Goal: Check status: Check status

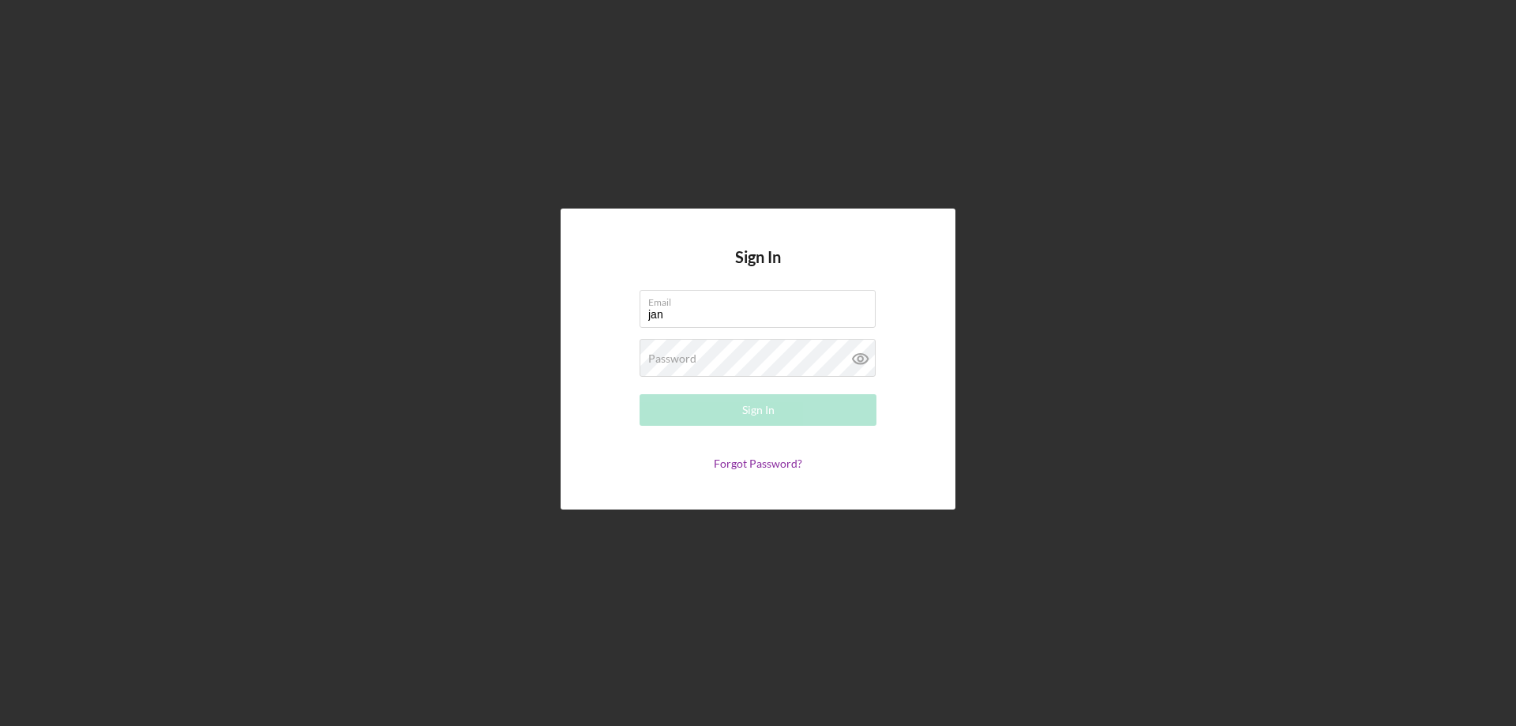
type input "[PERSON_NAME][EMAIL_ADDRESS][PERSON_NAME][DOMAIN_NAME]"
drag, startPoint x: 685, startPoint y: 360, endPoint x: 929, endPoint y: 385, distance: 245.3
click at [687, 359] on label "Password" at bounding box center [672, 358] width 48 height 13
click at [708, 352] on div "Password Required" at bounding box center [758, 358] width 237 height 39
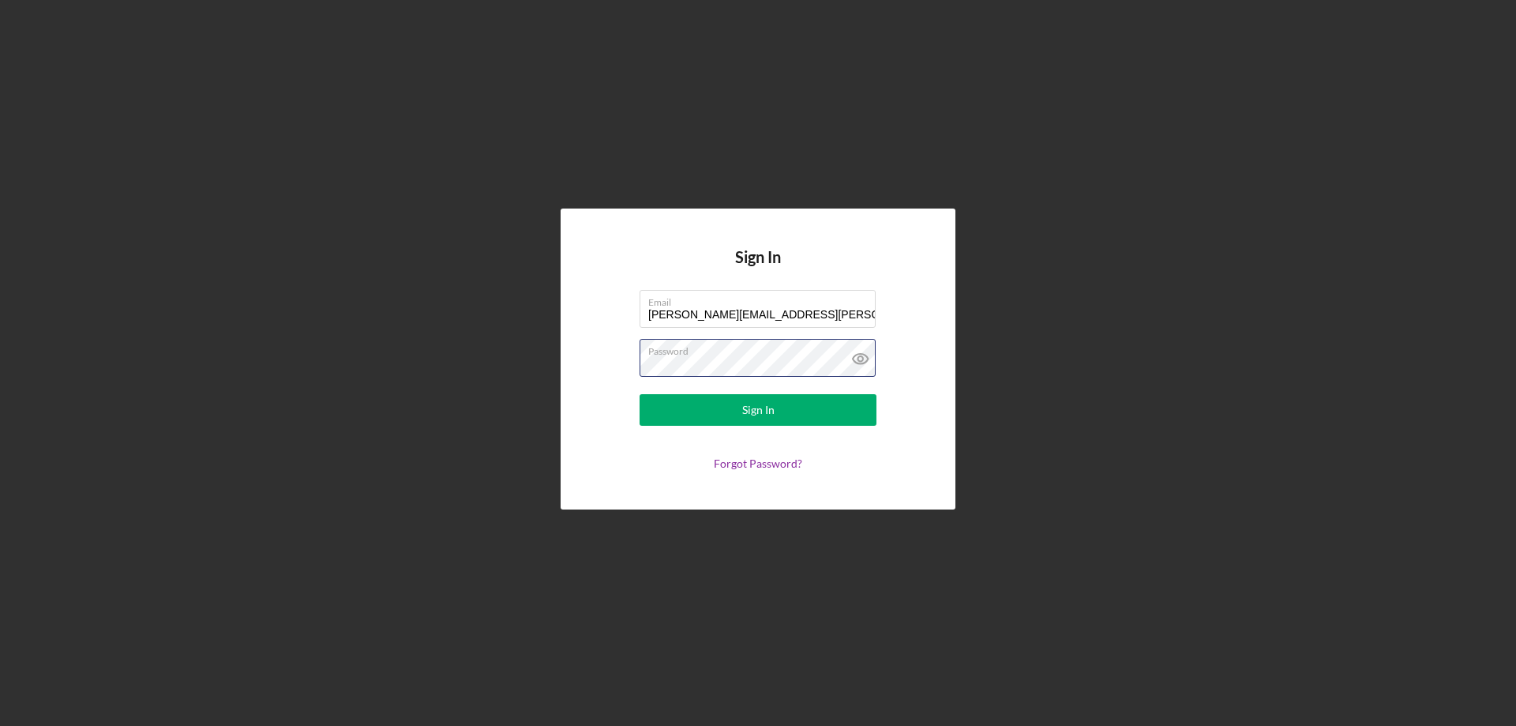
click at [640, 394] on button "Sign In" at bounding box center [758, 410] width 237 height 32
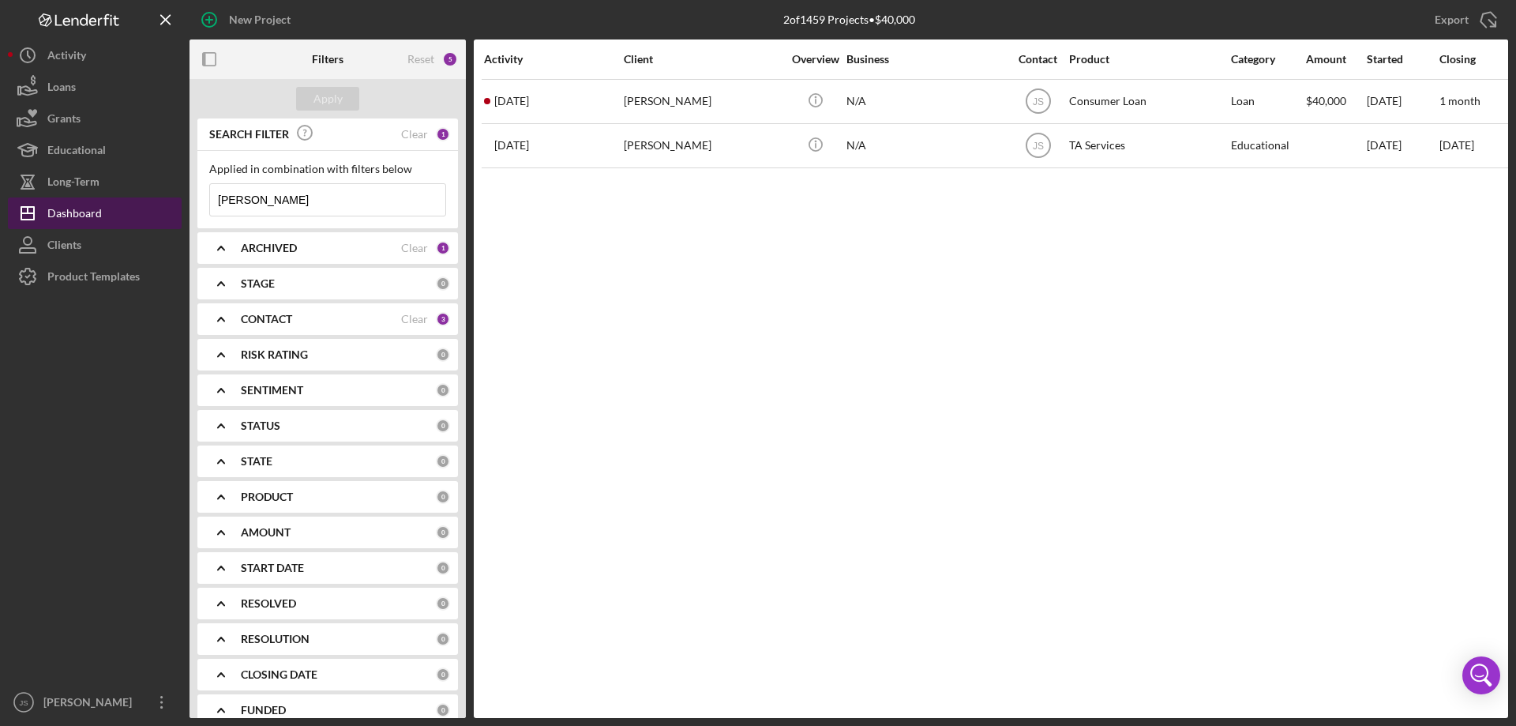
click at [81, 215] on div "Dashboard" at bounding box center [74, 215] width 54 height 36
drag, startPoint x: 208, startPoint y: 205, endPoint x: 119, endPoint y: 201, distance: 89.3
click at [119, 204] on div "New Project 2 of 1459 Projects • $40,000 [PERSON_NAME] Export Icon/Export Filte…" at bounding box center [758, 359] width 1500 height 718
click at [339, 99] on div "Apply" at bounding box center [328, 99] width 29 height 24
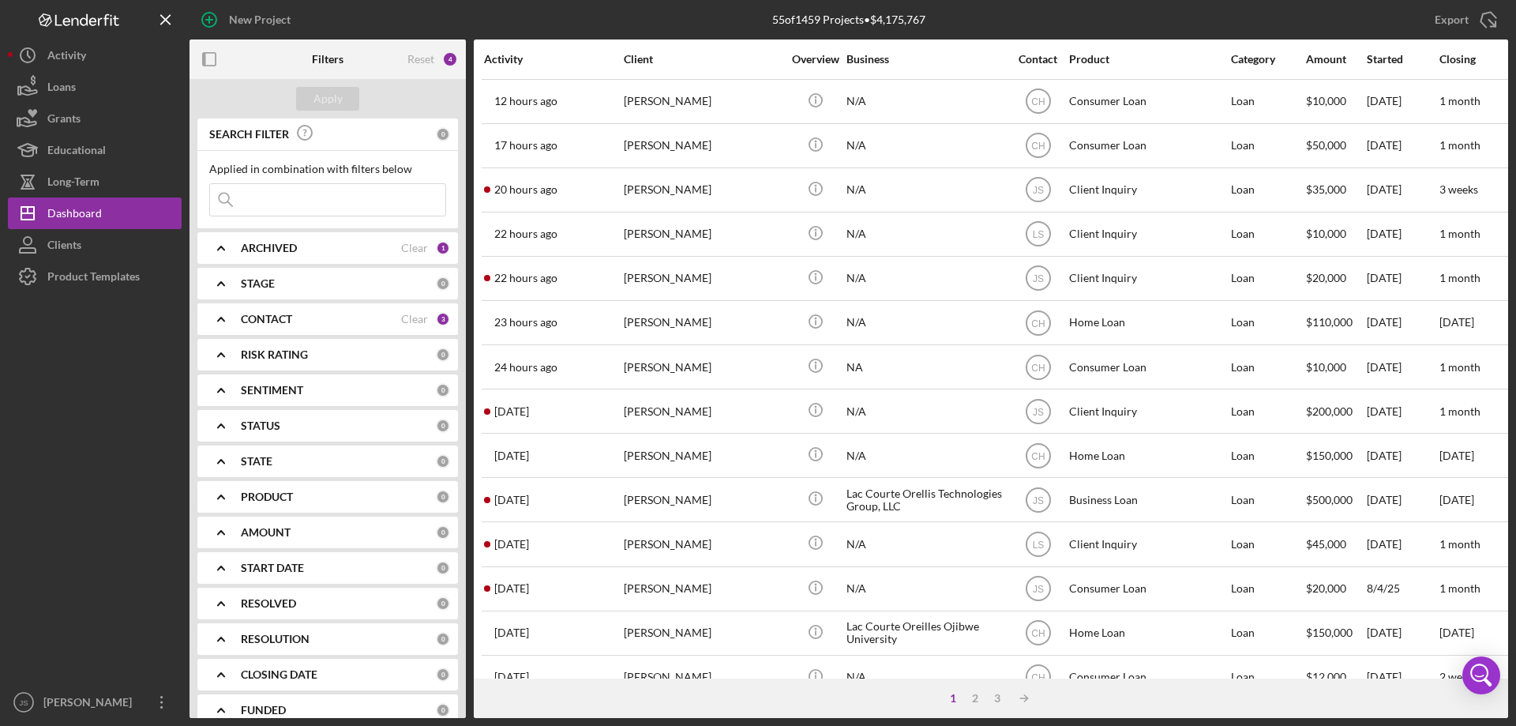
click at [265, 202] on input at bounding box center [327, 200] width 235 height 32
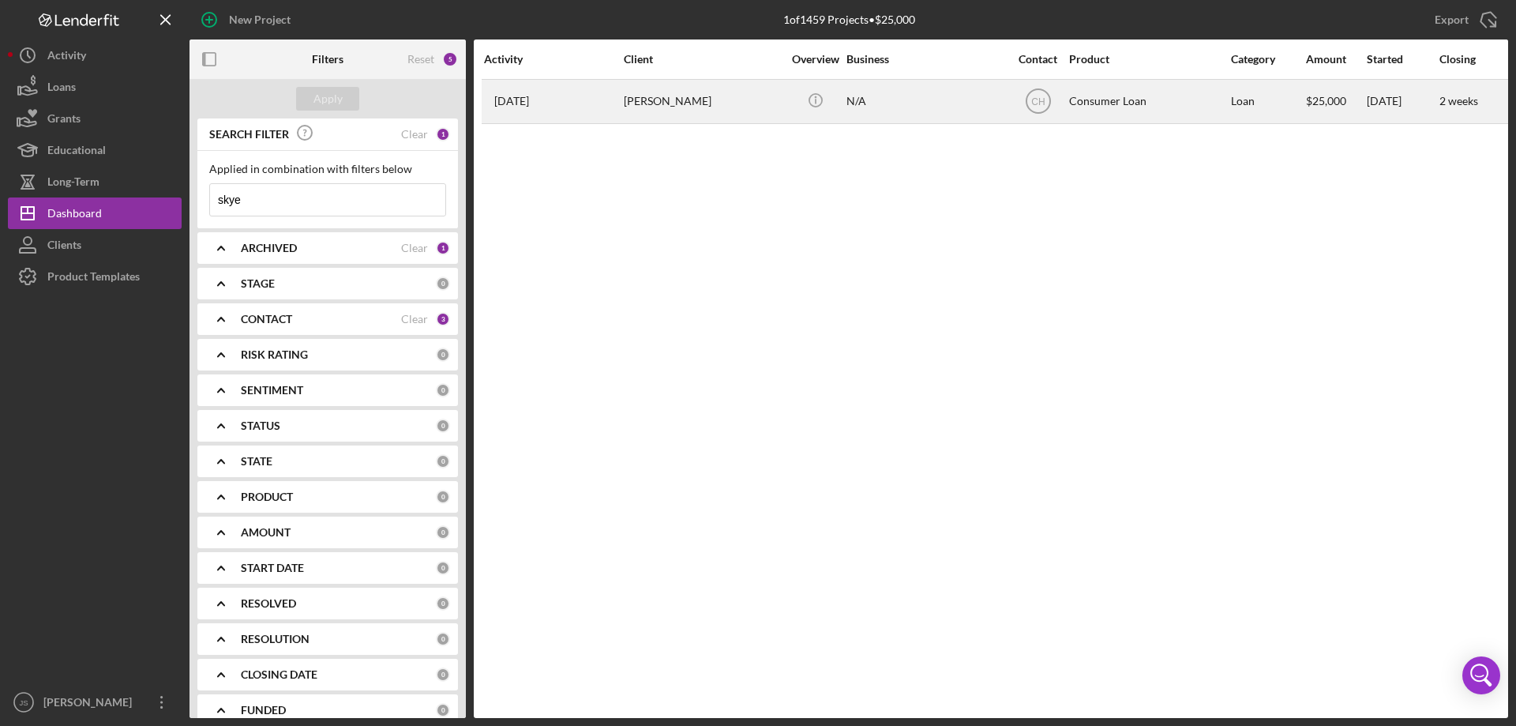
type input "skye"
click at [720, 111] on div "[PERSON_NAME]" at bounding box center [703, 102] width 158 height 42
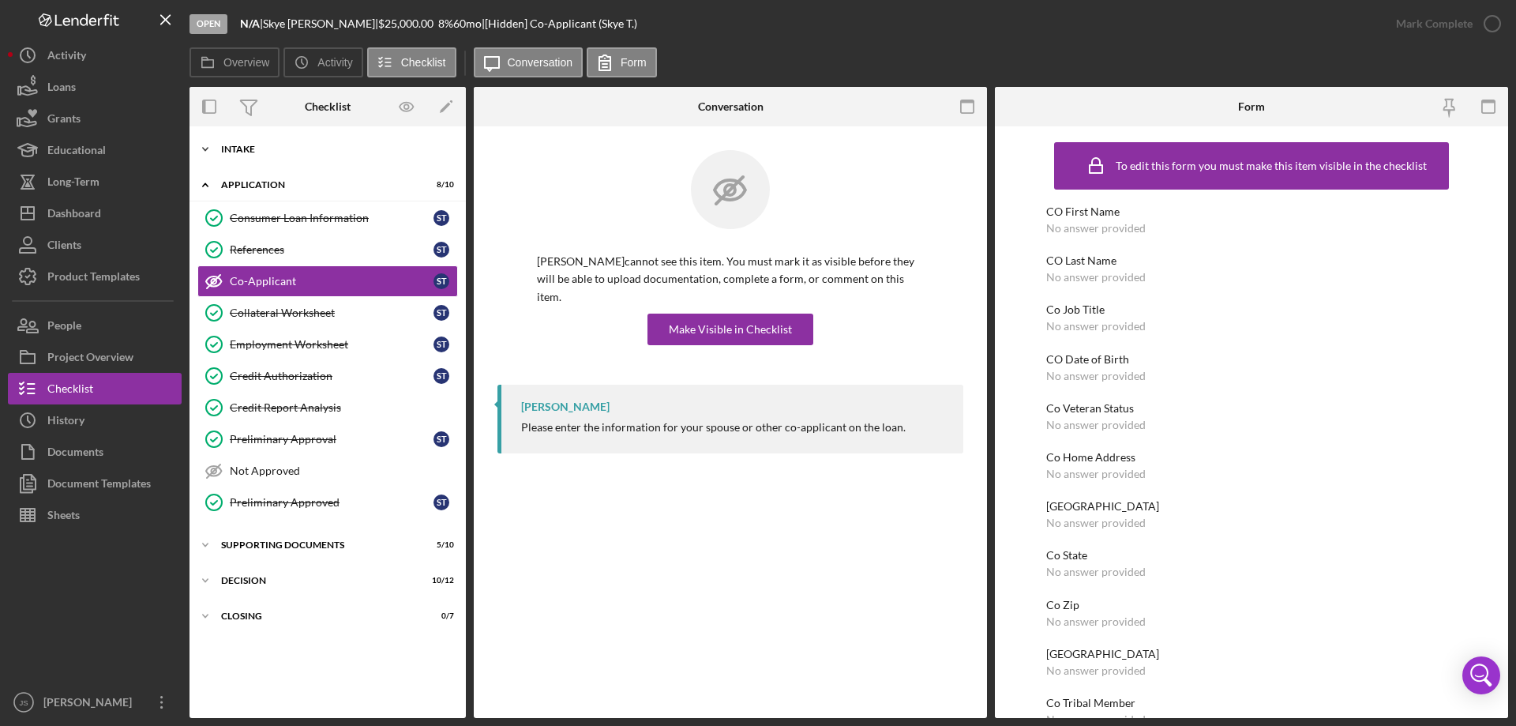
click at [204, 149] on polyline at bounding box center [205, 149] width 5 height 3
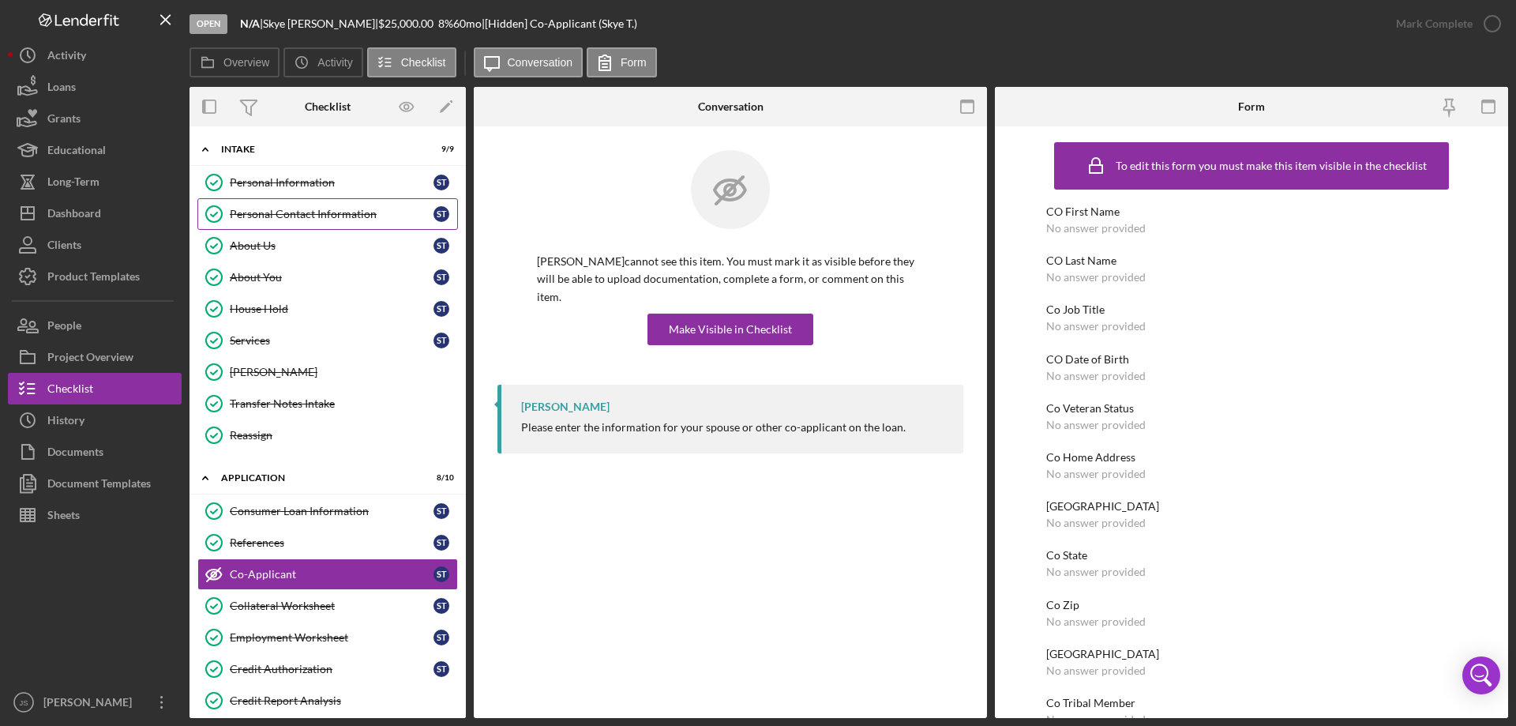
click at [318, 215] on div "Personal Contact Information" at bounding box center [332, 214] width 204 height 13
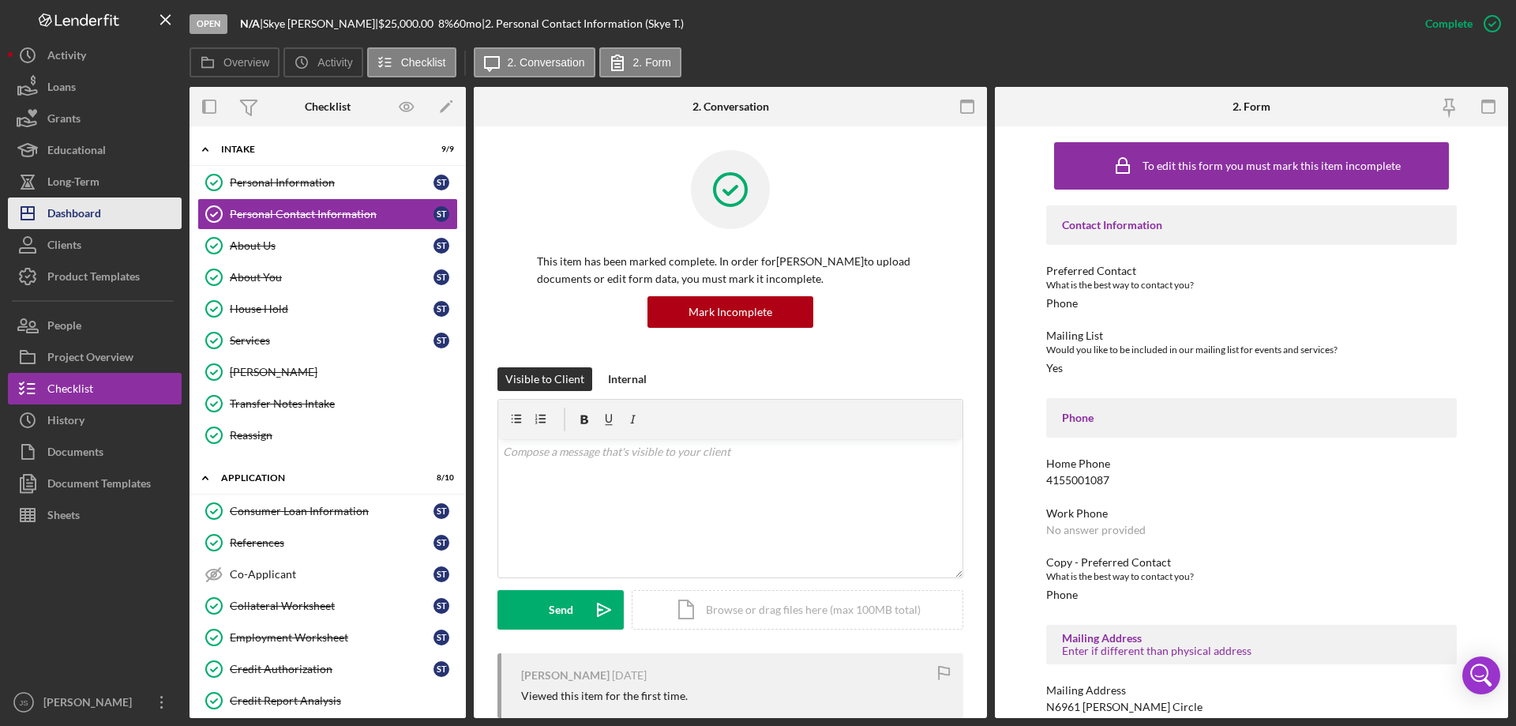
click at [93, 208] on div "Dashboard" at bounding box center [74, 215] width 54 height 36
